Goal: Use online tool/utility: Utilize a website feature to perform a specific function

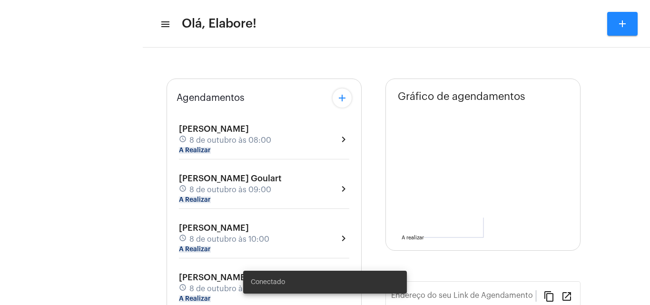
type input "[URL][DOMAIN_NAME]"
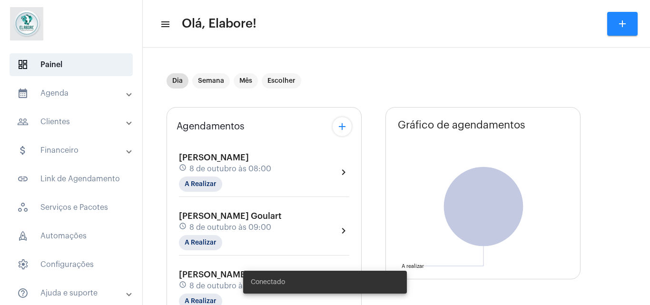
type input "[URL][DOMAIN_NAME]"
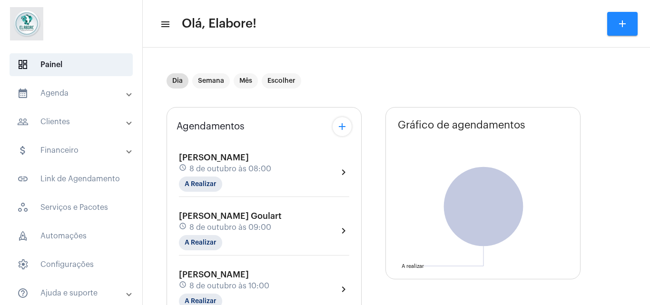
click at [229, 276] on span "[PERSON_NAME]" at bounding box center [214, 274] width 70 height 9
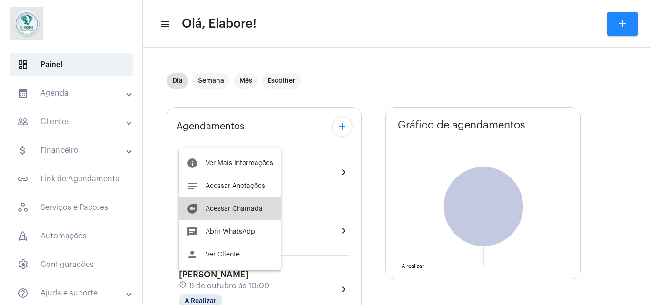
click at [236, 209] on span "Acessar Chamada" at bounding box center [234, 209] width 57 height 7
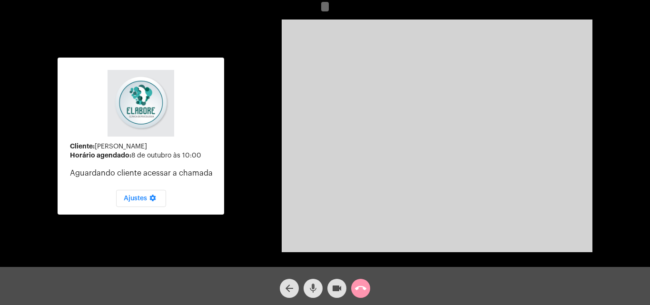
click at [307, 288] on button "mic" at bounding box center [313, 288] width 19 height 19
click at [335, 286] on mat-icon "videocam" at bounding box center [336, 288] width 11 height 11
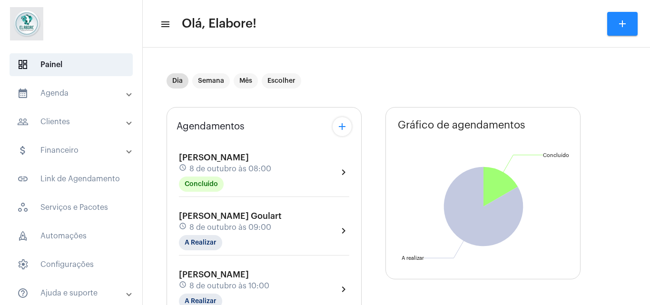
click at [263, 283] on span "8 de outubro às 10:00" at bounding box center [229, 286] width 80 height 9
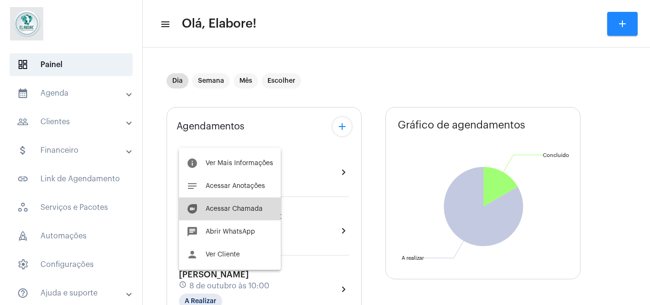
click at [234, 210] on span "Acessar Chamada" at bounding box center [234, 209] width 57 height 7
